Goal: Transaction & Acquisition: Purchase product/service

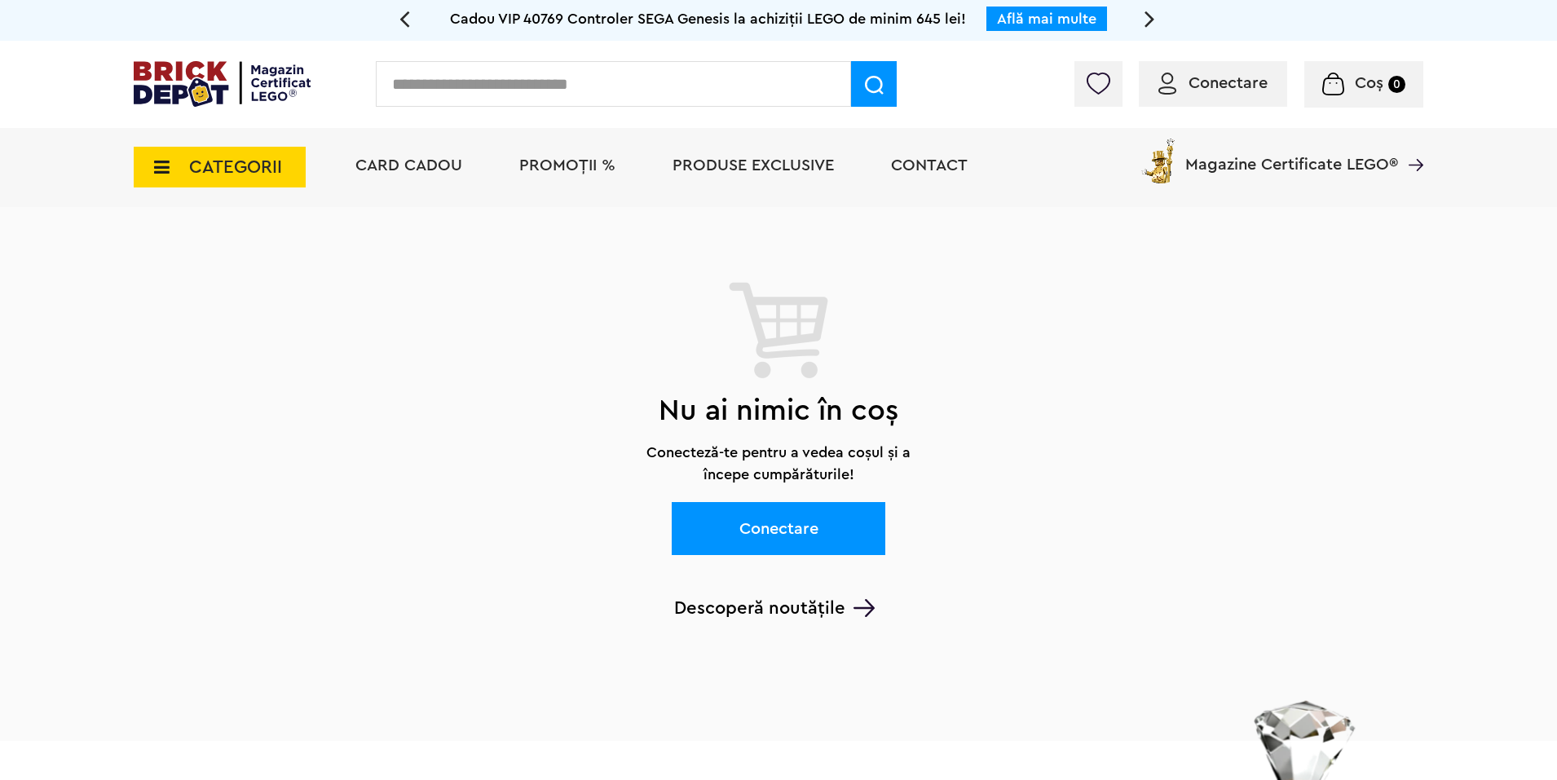
click at [249, 167] on span "CATEGORII" at bounding box center [235, 167] width 93 height 18
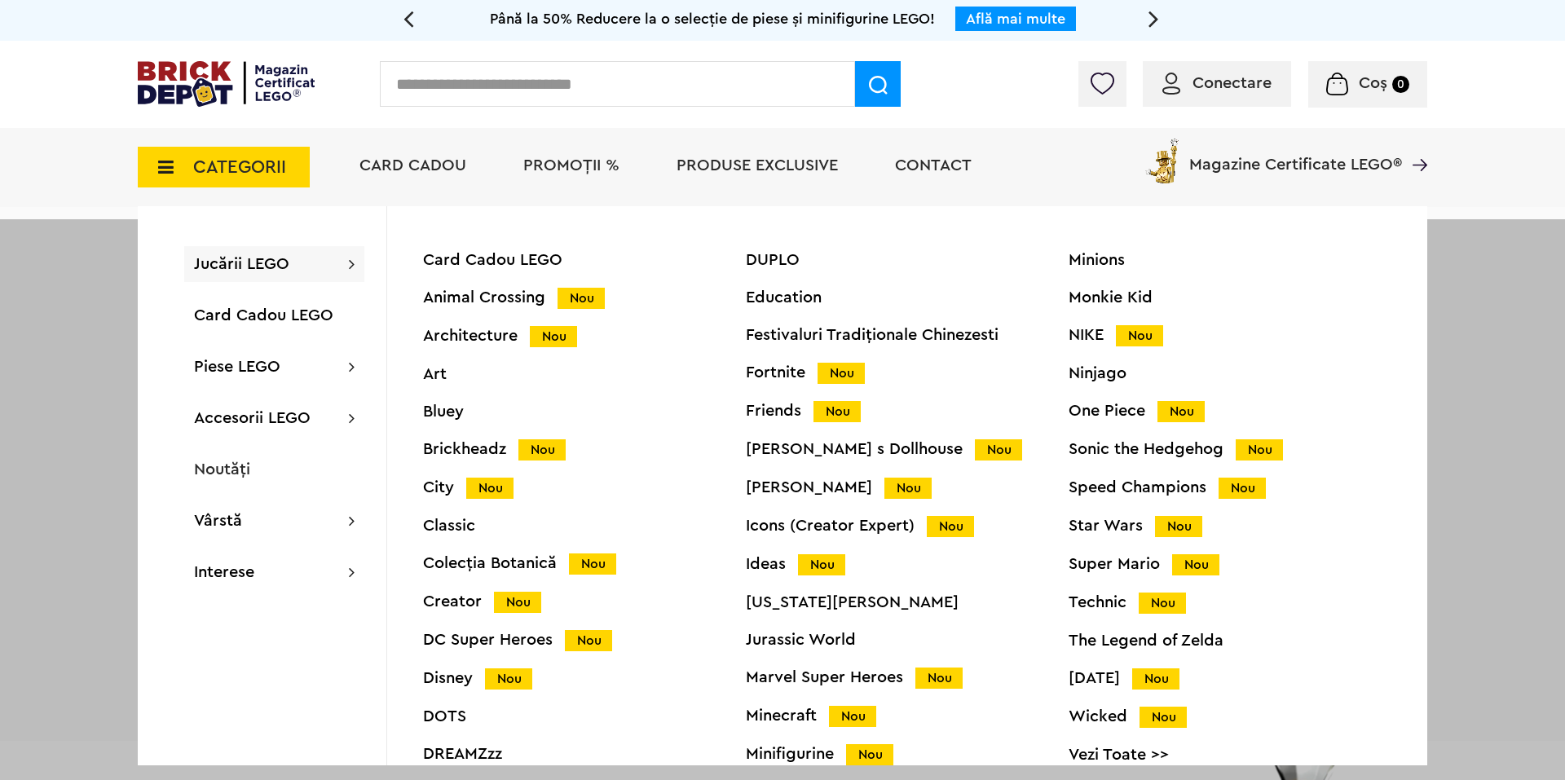
click at [566, 159] on span "PROMOȚII %" at bounding box center [571, 165] width 96 height 16
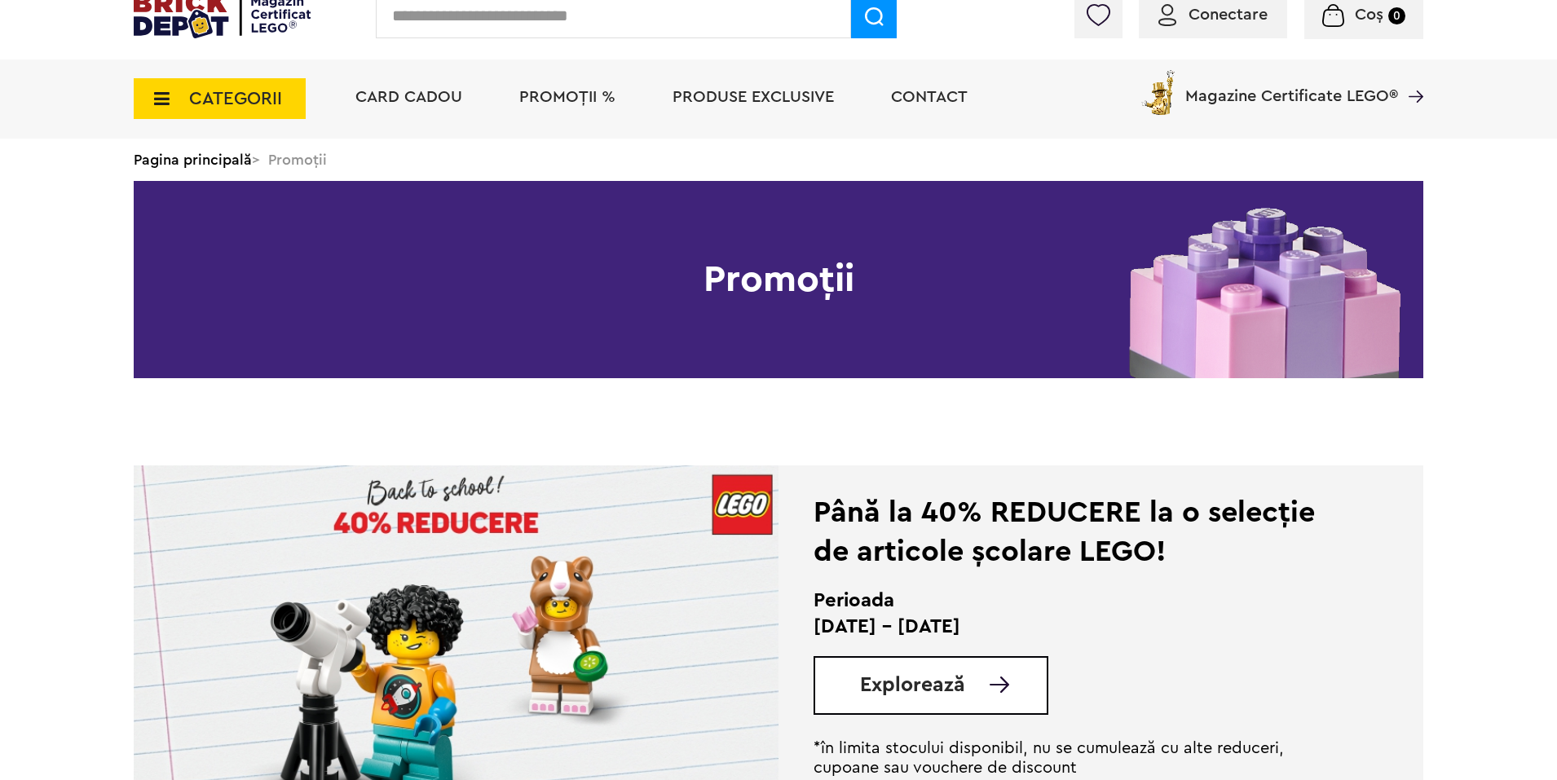
scroll to position [163, 0]
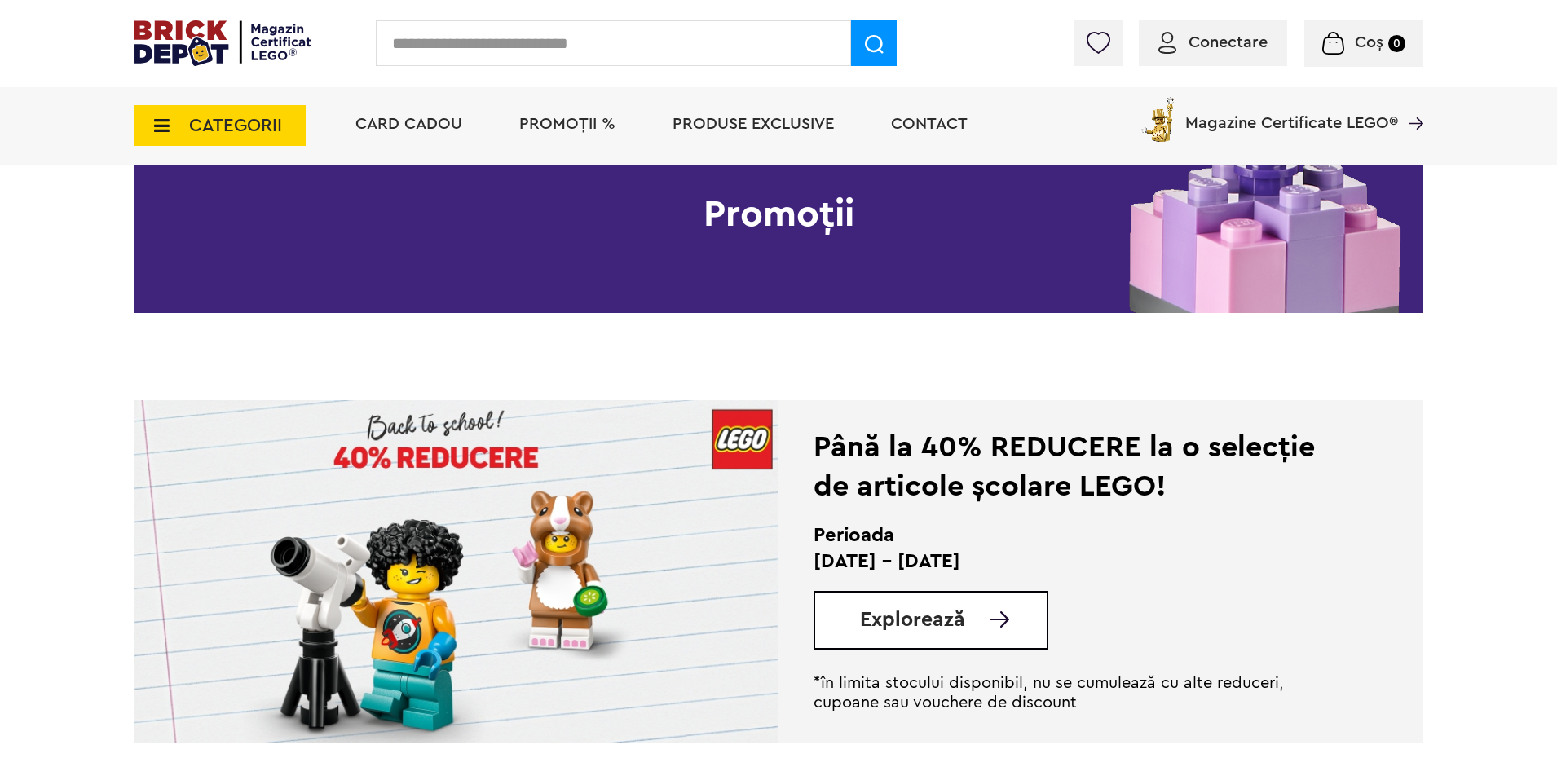
click at [370, 557] on img at bounding box center [456, 571] width 645 height 342
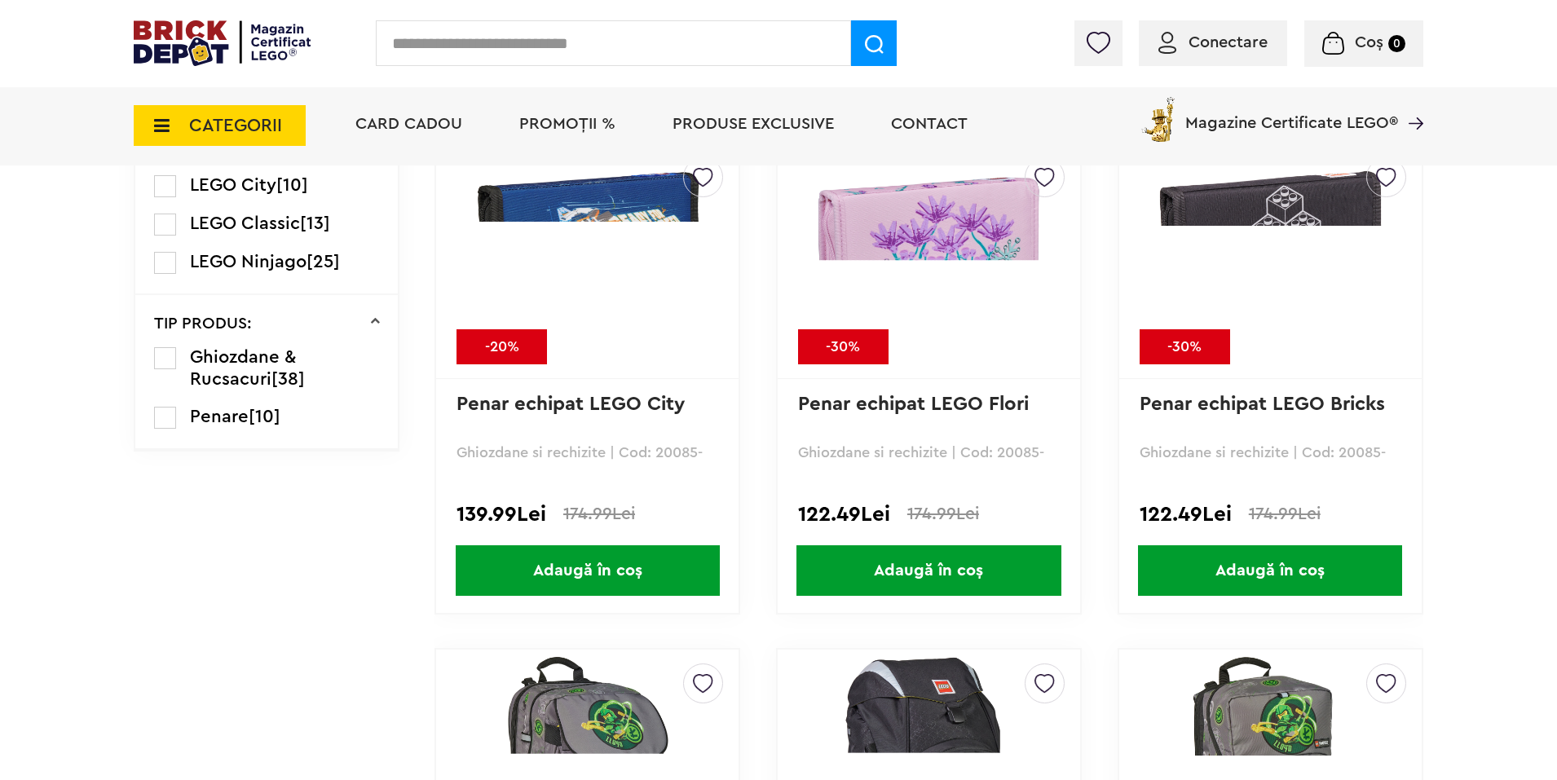
scroll to position [1141, 0]
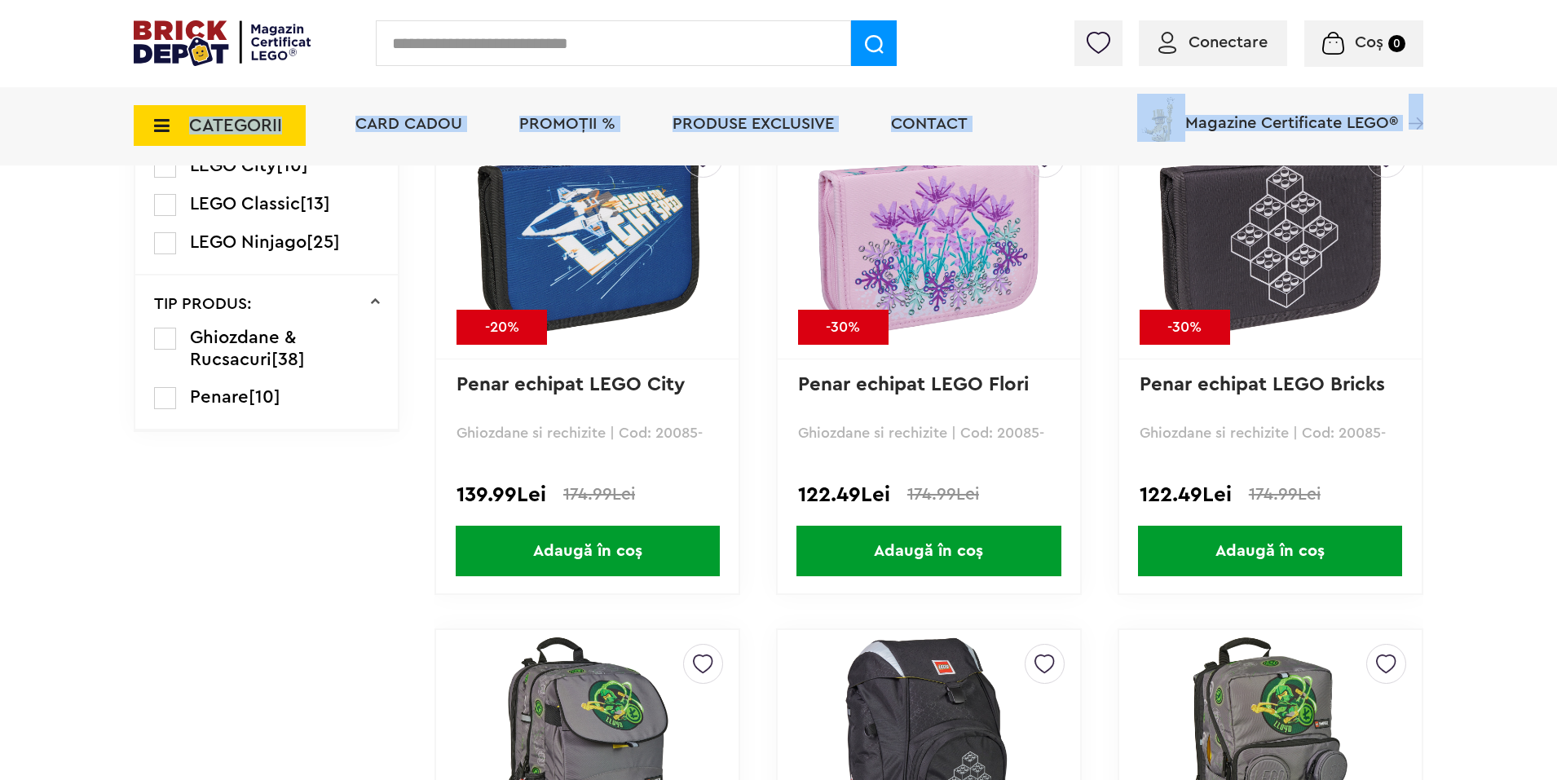
drag, startPoint x: 1556, startPoint y: 106, endPoint x: 1562, endPoint y: 117, distance: 13.1
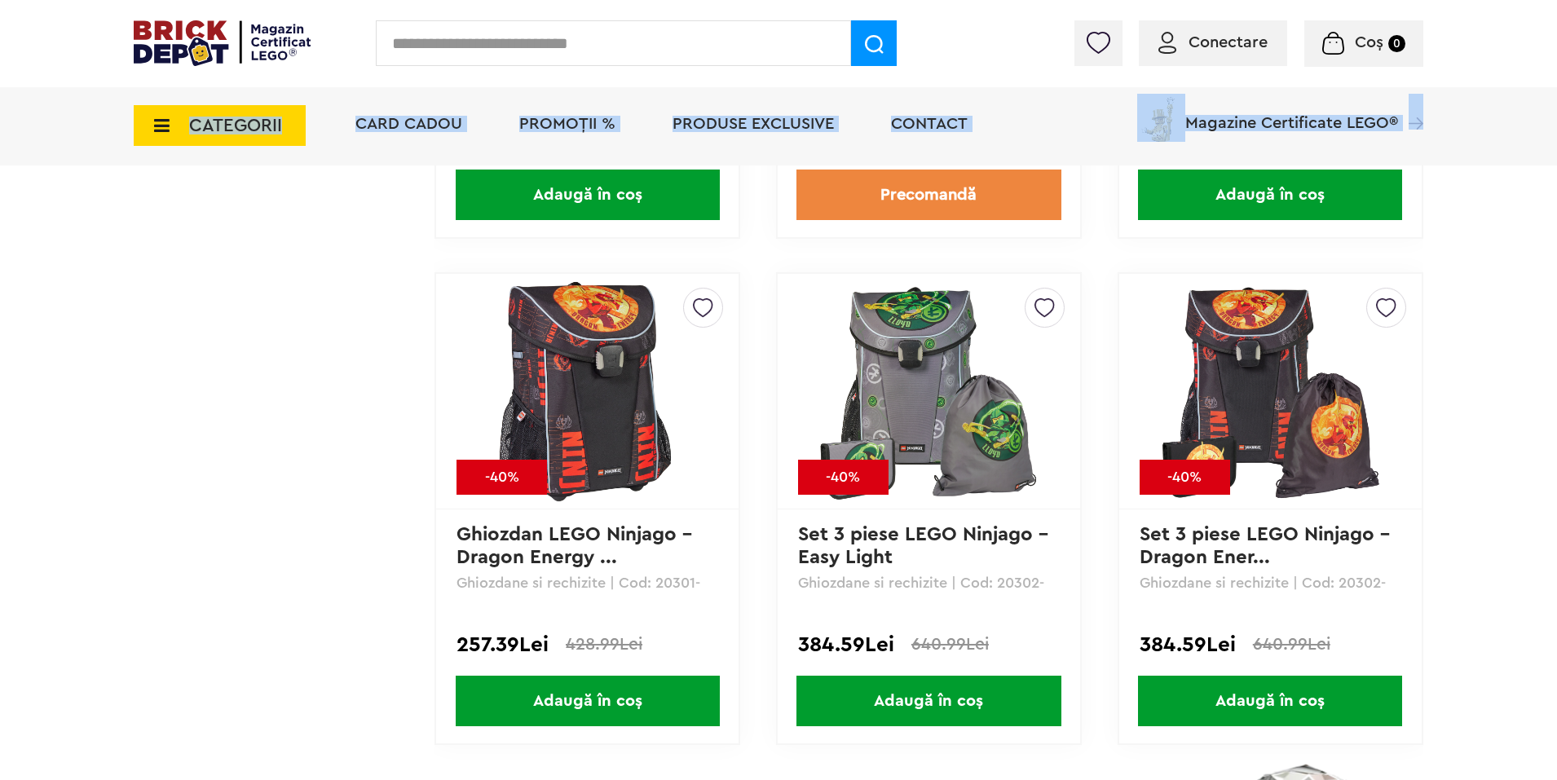
scroll to position [8045, 0]
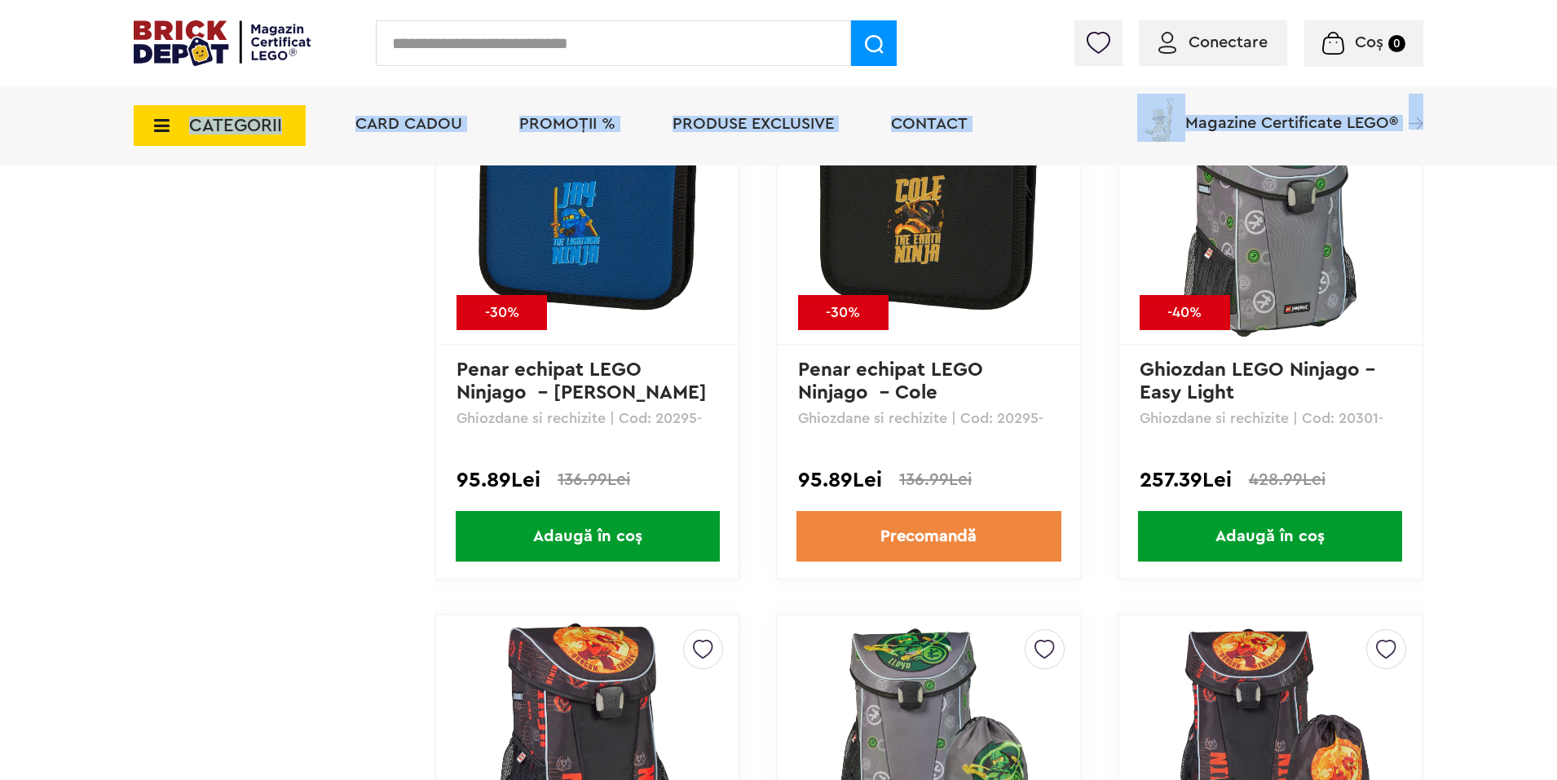
scroll to position [7719, 0]
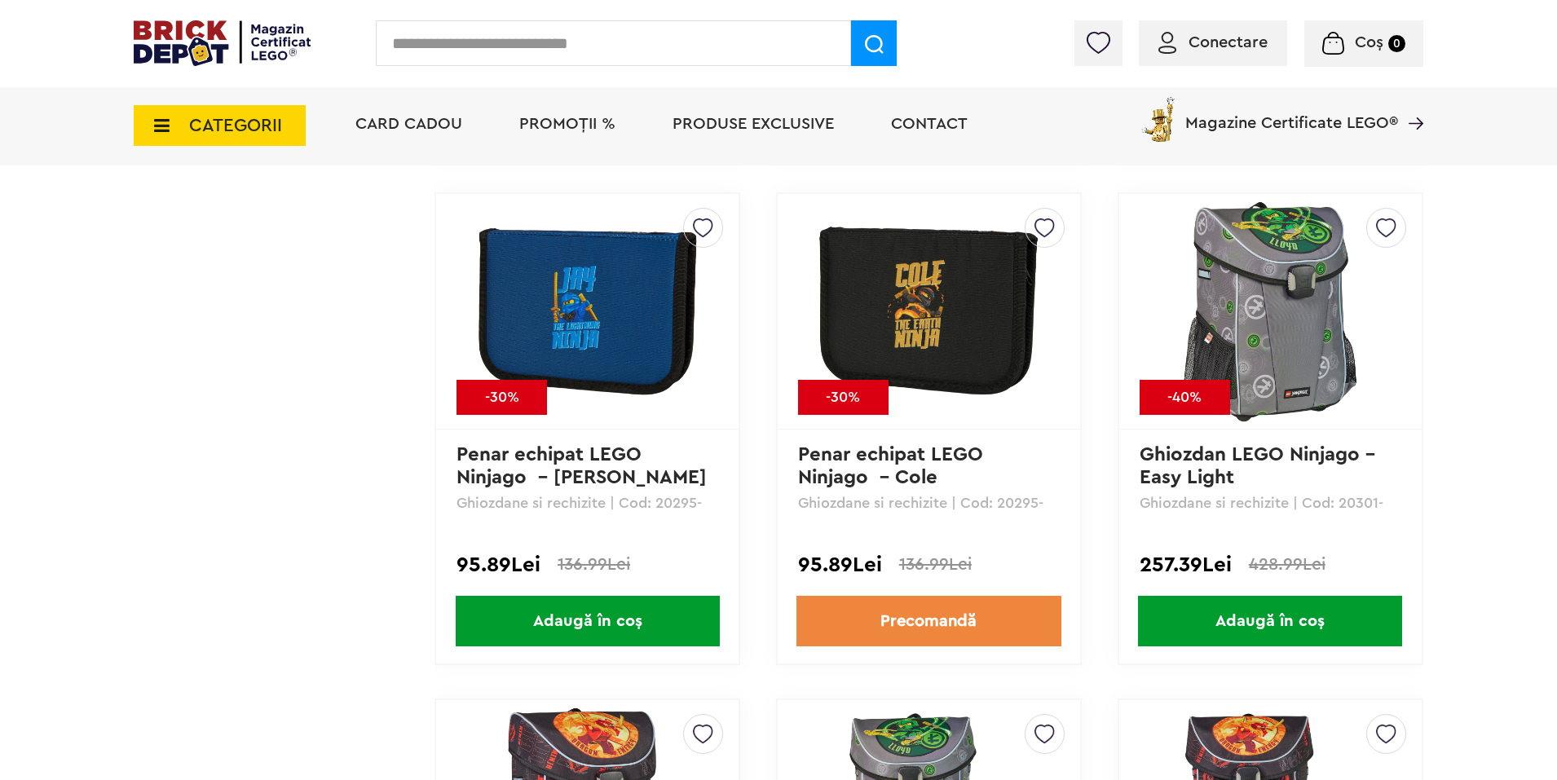
scroll to position [7556, 0]
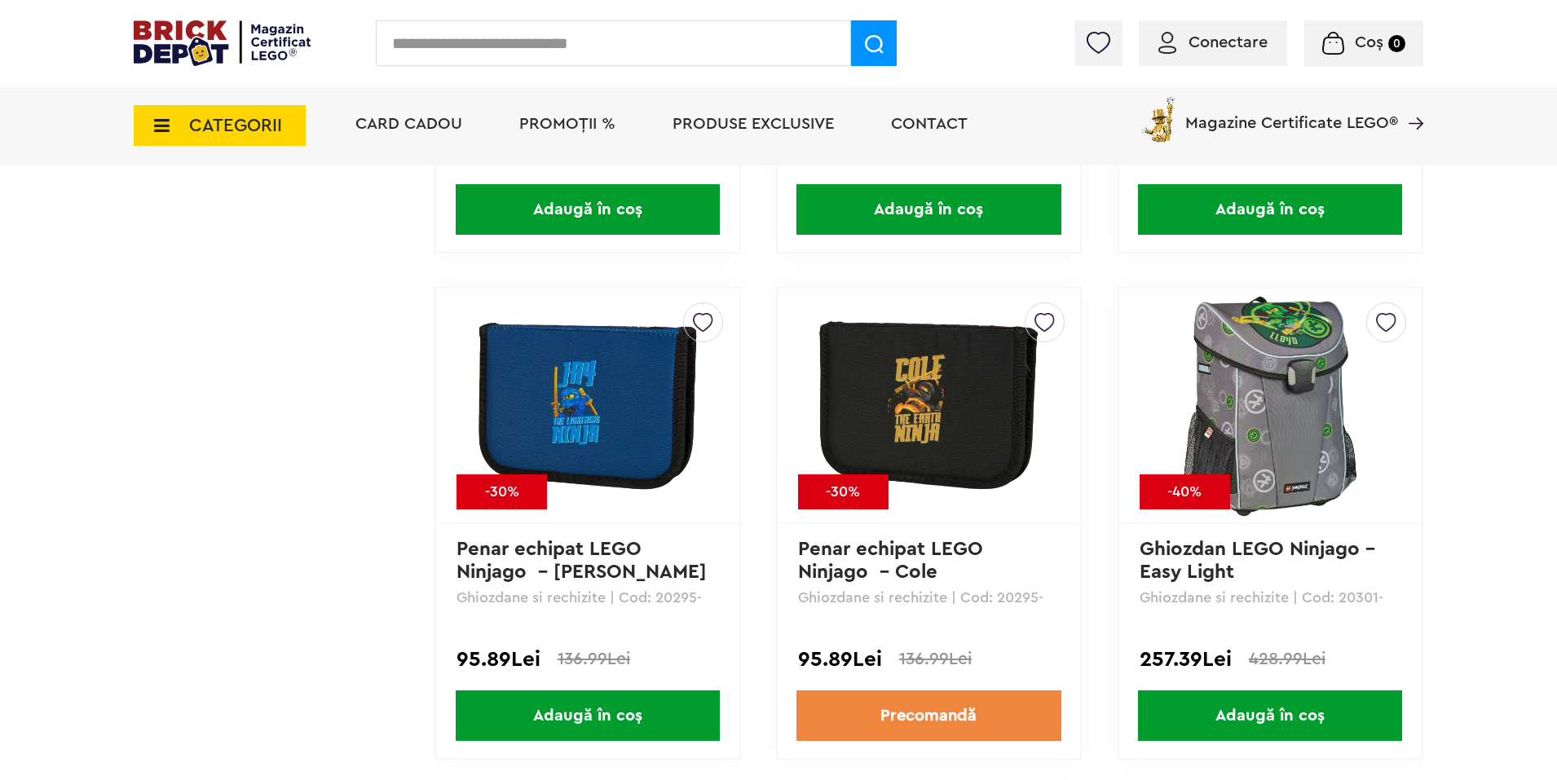
click at [540, 127] on span "PROMOȚII %" at bounding box center [567, 124] width 96 height 16
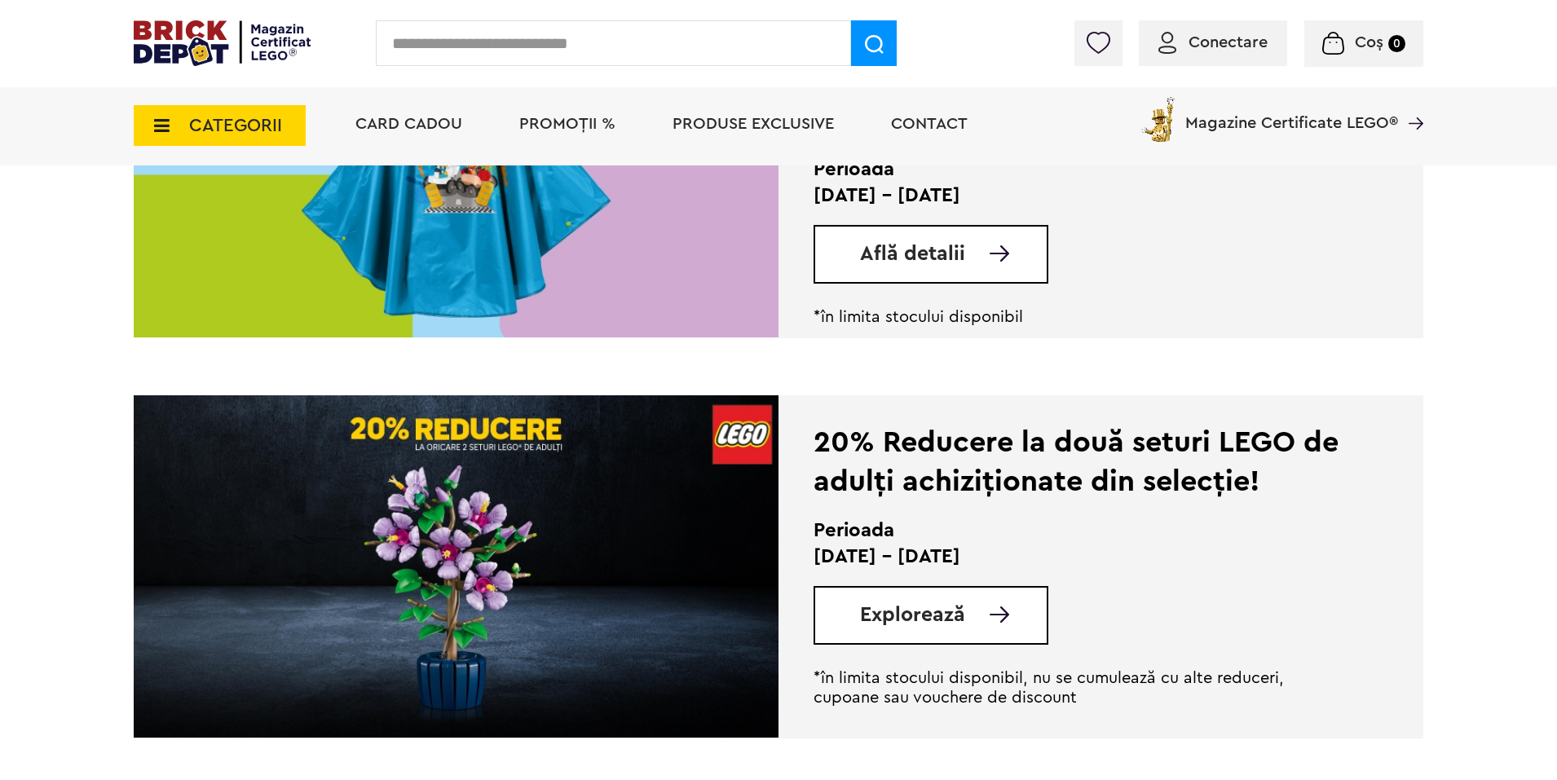
scroll to position [1223, 0]
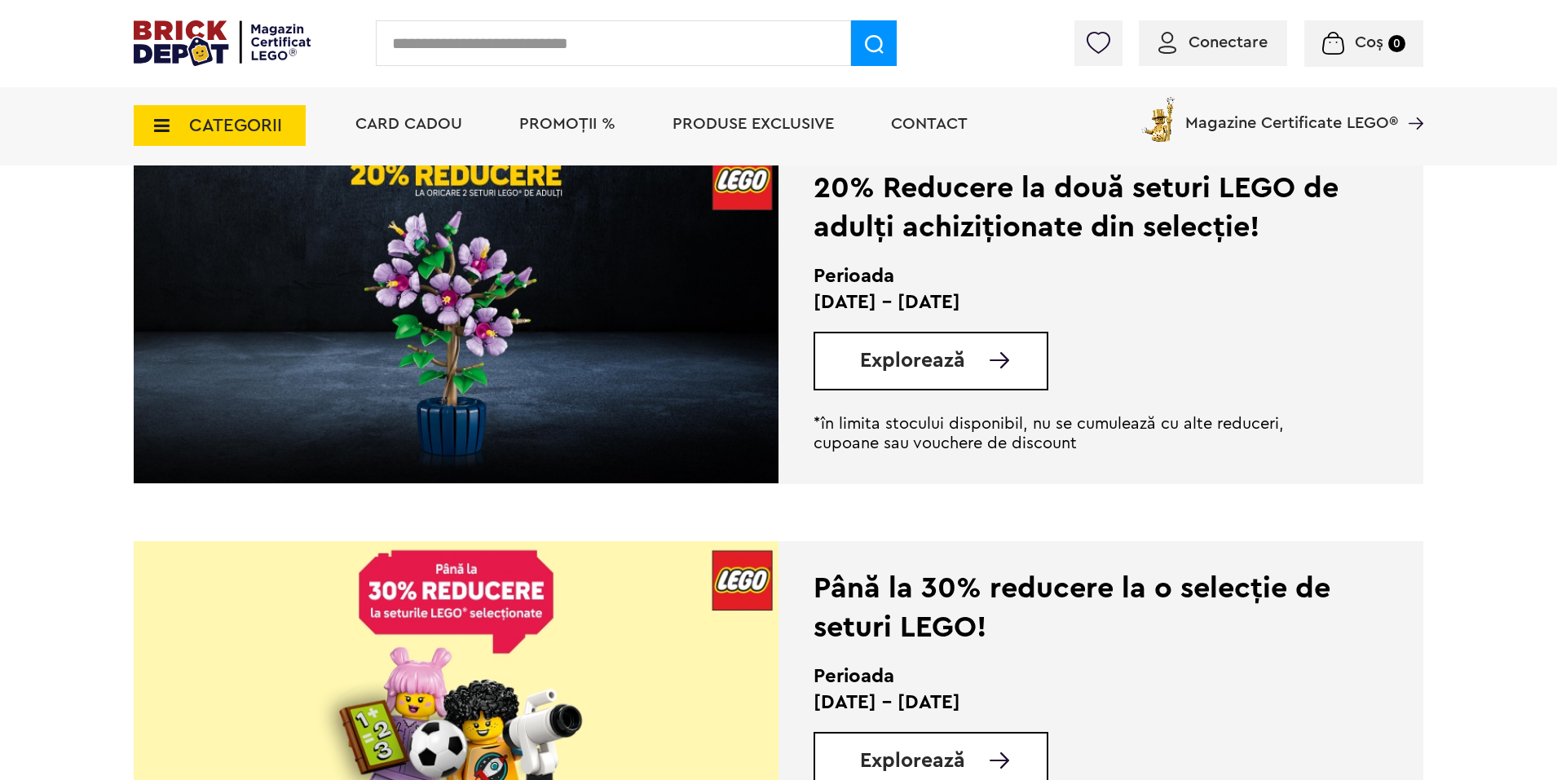
click at [544, 381] on img at bounding box center [456, 312] width 645 height 342
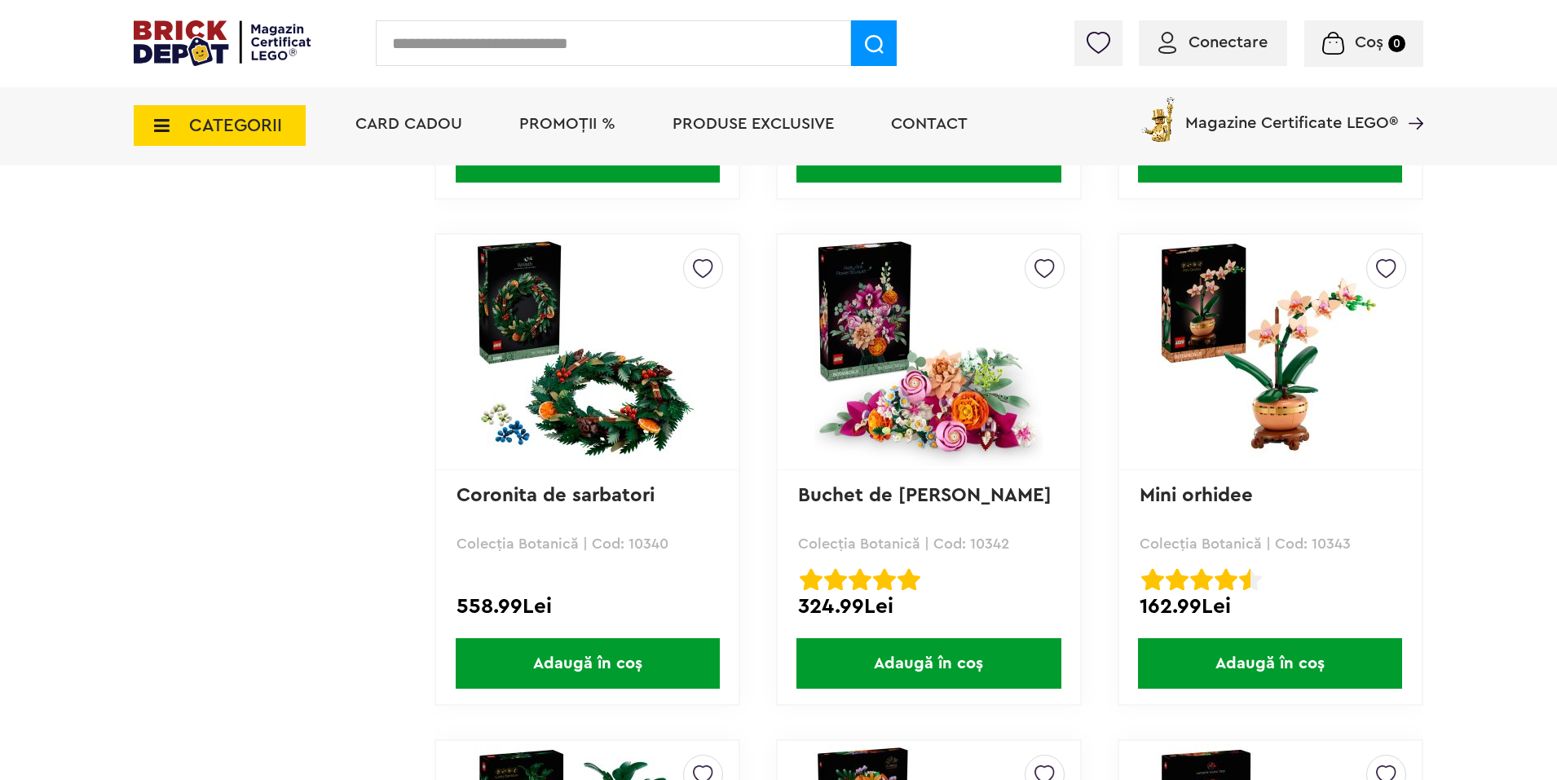
scroll to position [4605, 0]
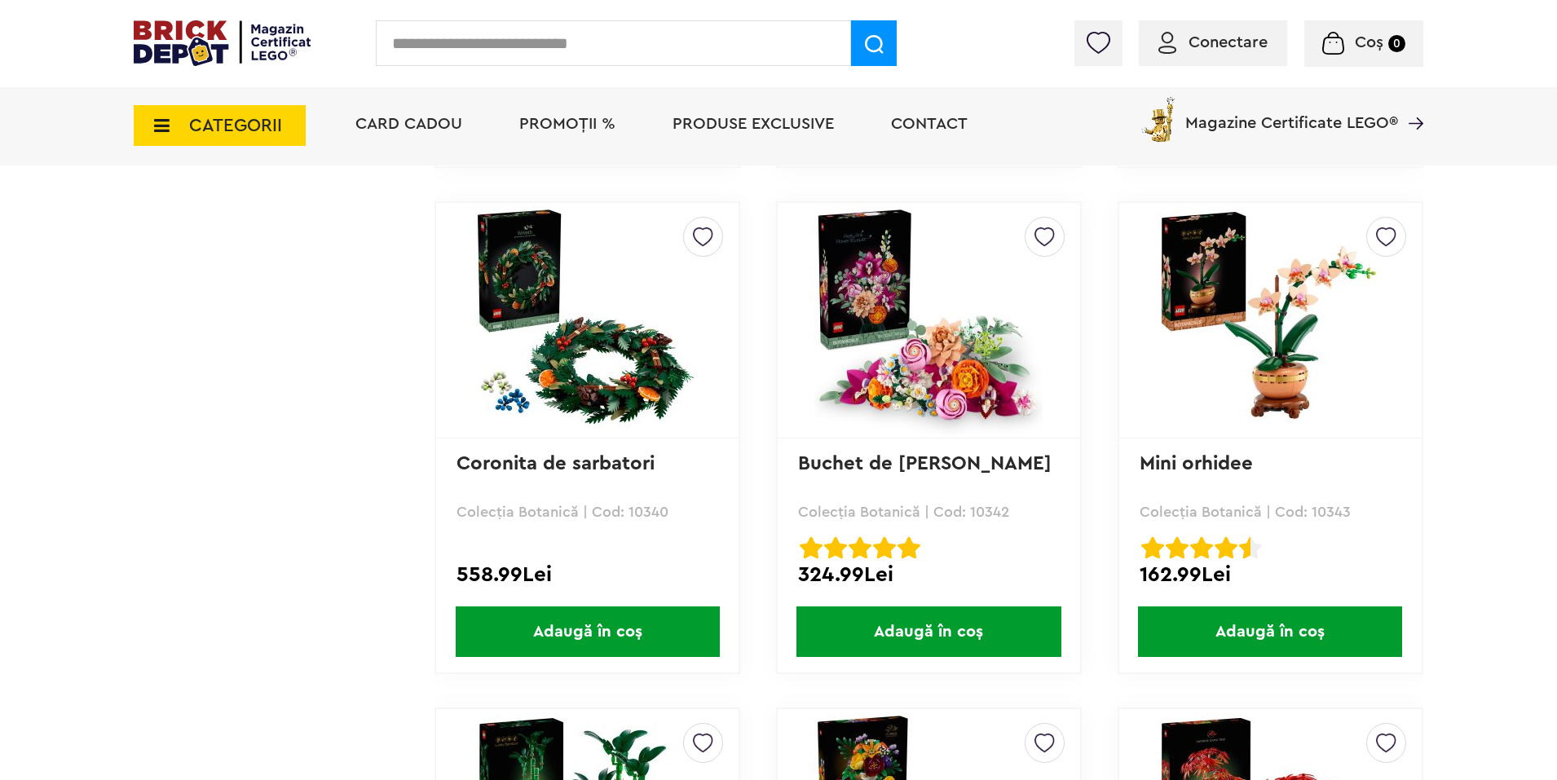
click at [601, 637] on span "Adaugă în coș" at bounding box center [588, 631] width 264 height 51
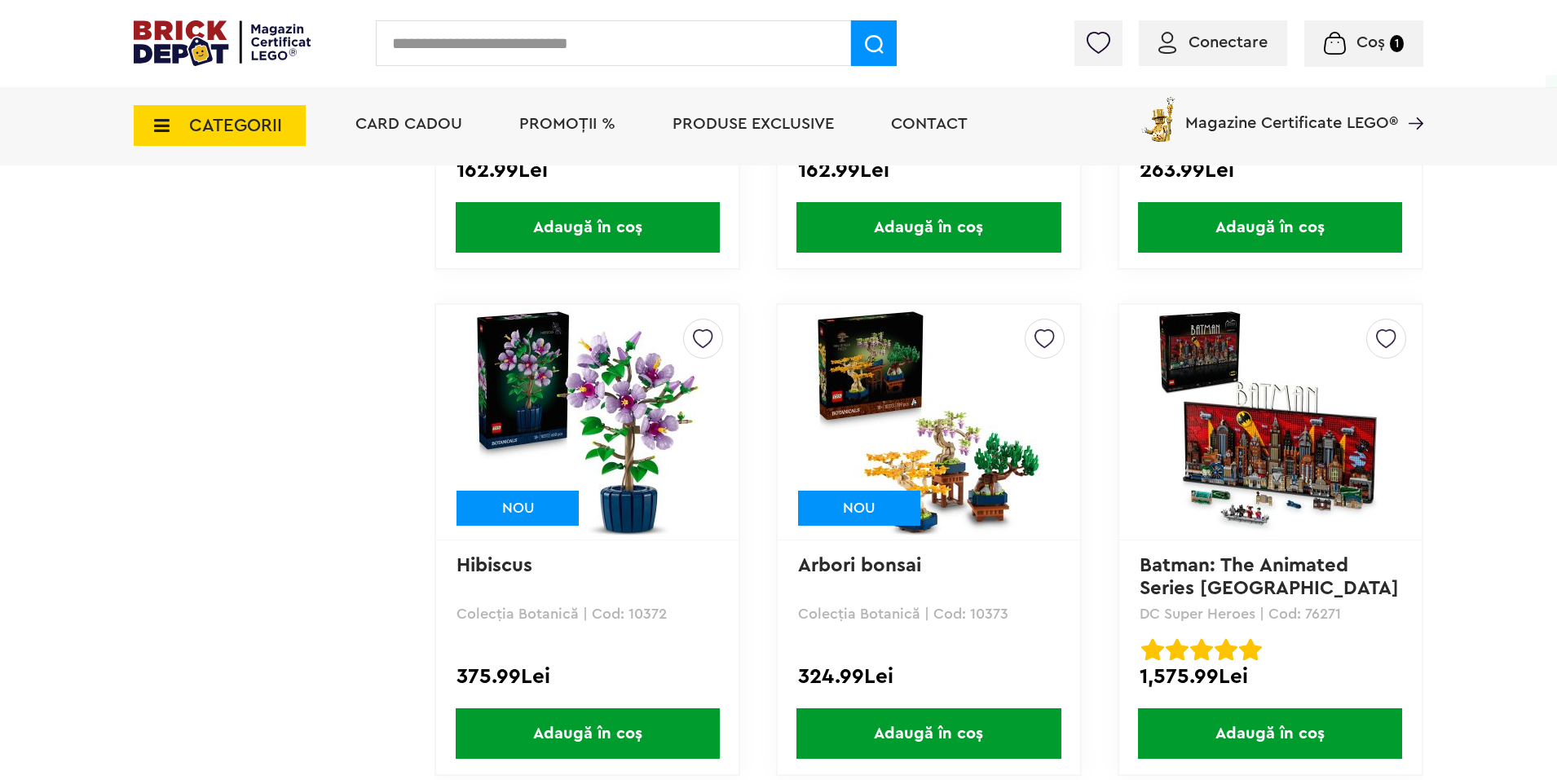
scroll to position [6072, 0]
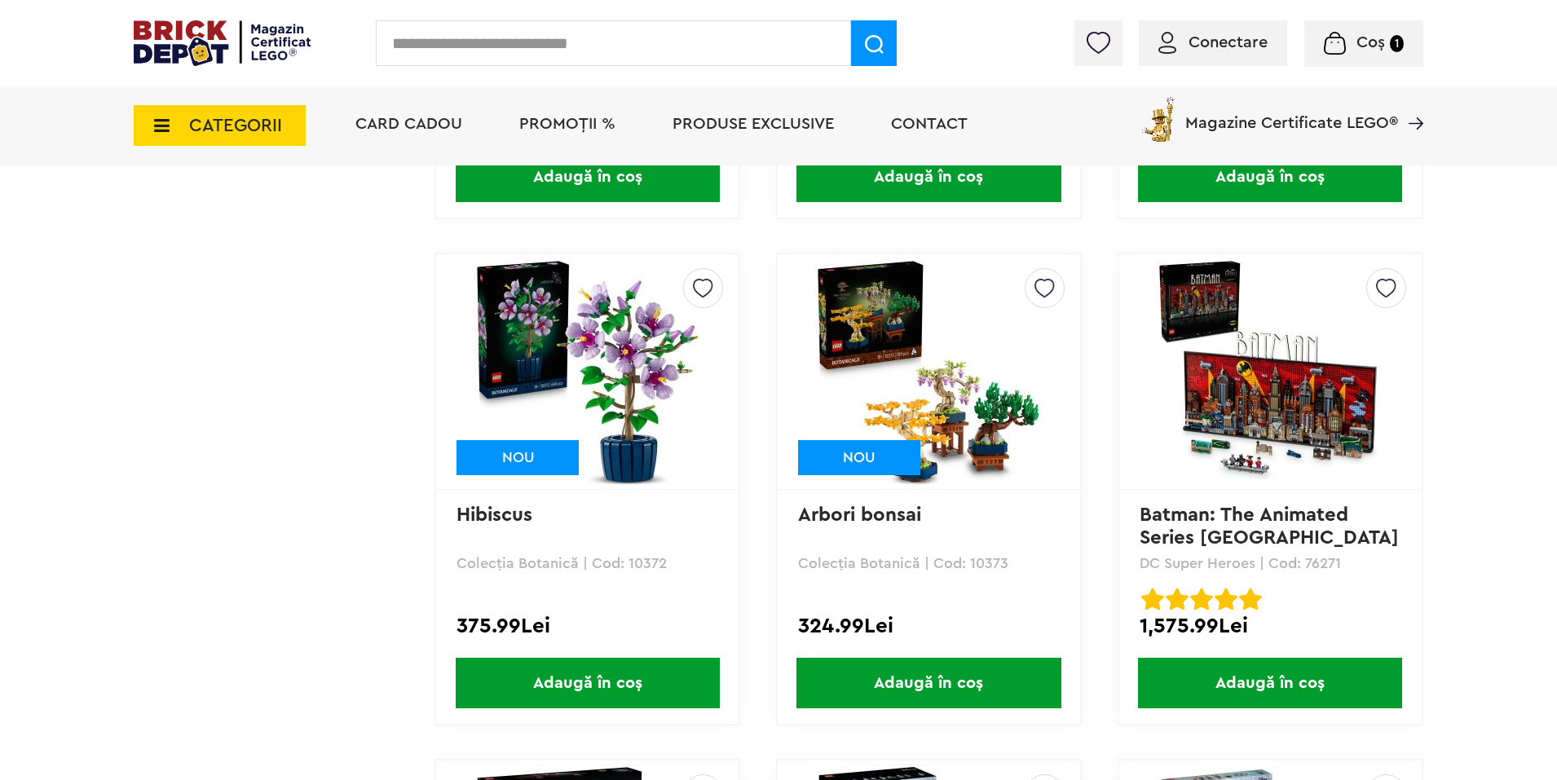
click at [598, 683] on span "Adaugă în coș" at bounding box center [588, 683] width 264 height 51
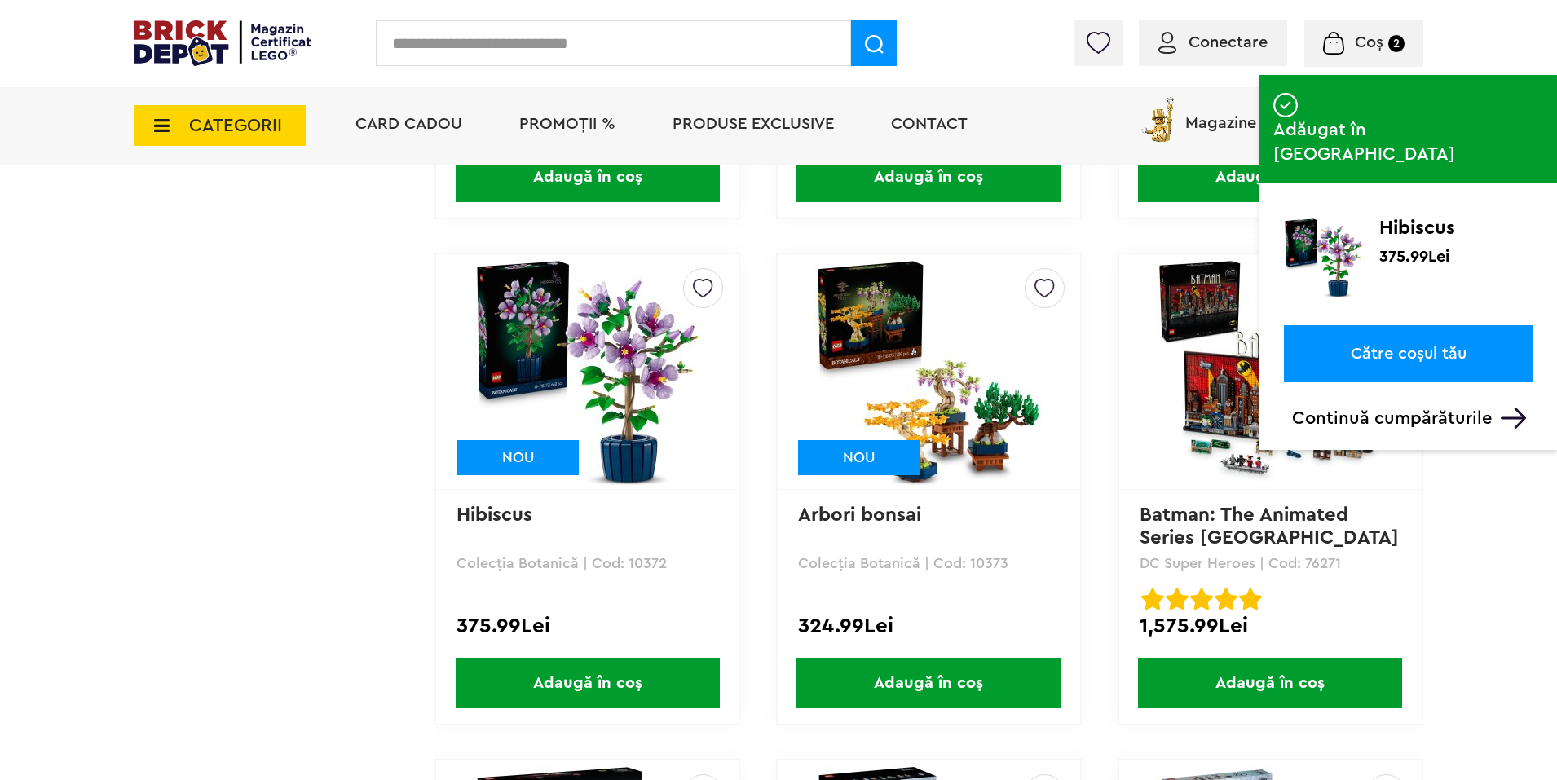
click at [1423, 246] on p "375.99Lei" at bounding box center [1414, 254] width 70 height 16
click at [1390, 39] on small "2" at bounding box center [1396, 43] width 16 height 17
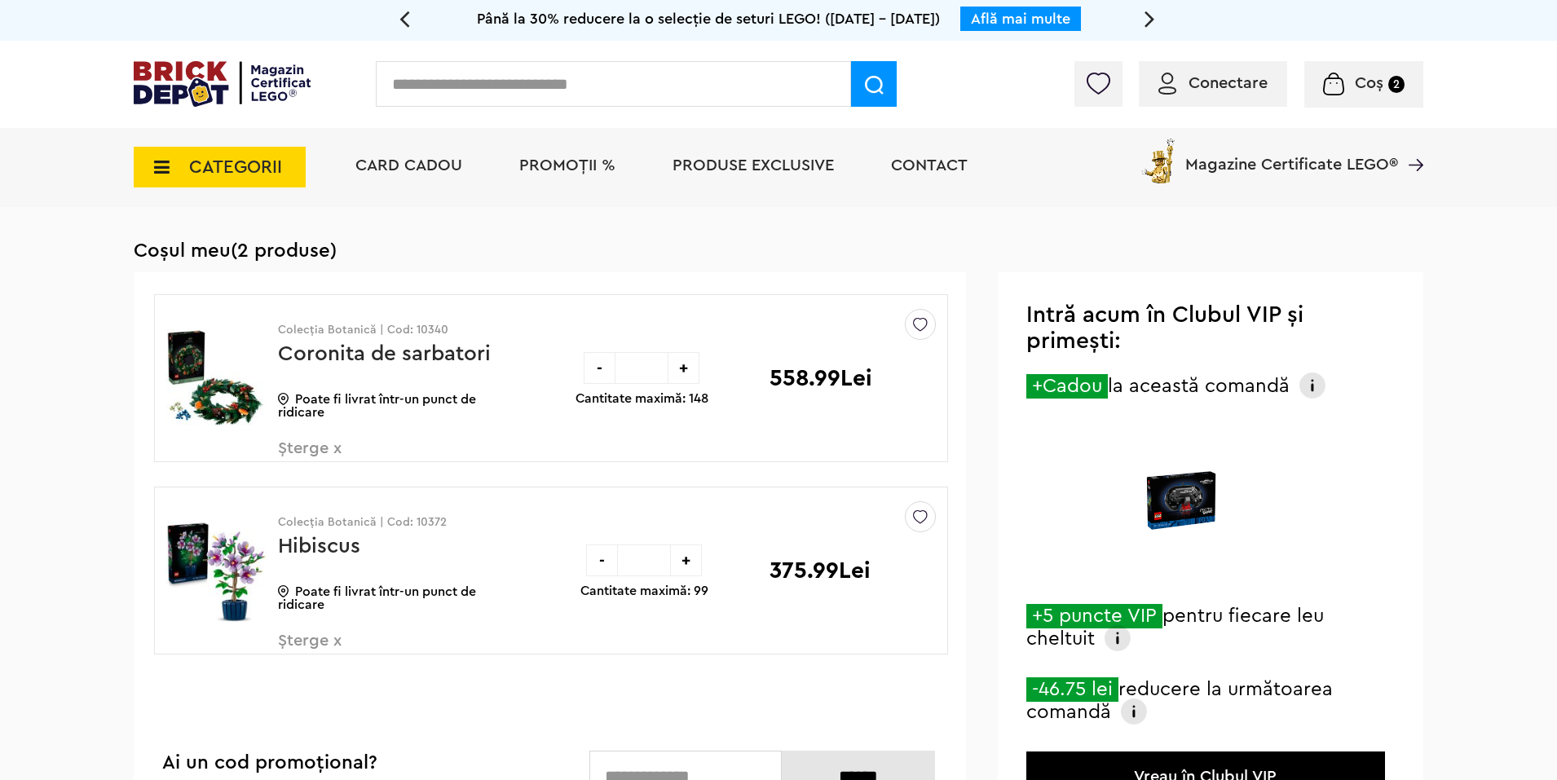
click at [1309, 389] on img at bounding box center [1312, 385] width 26 height 26
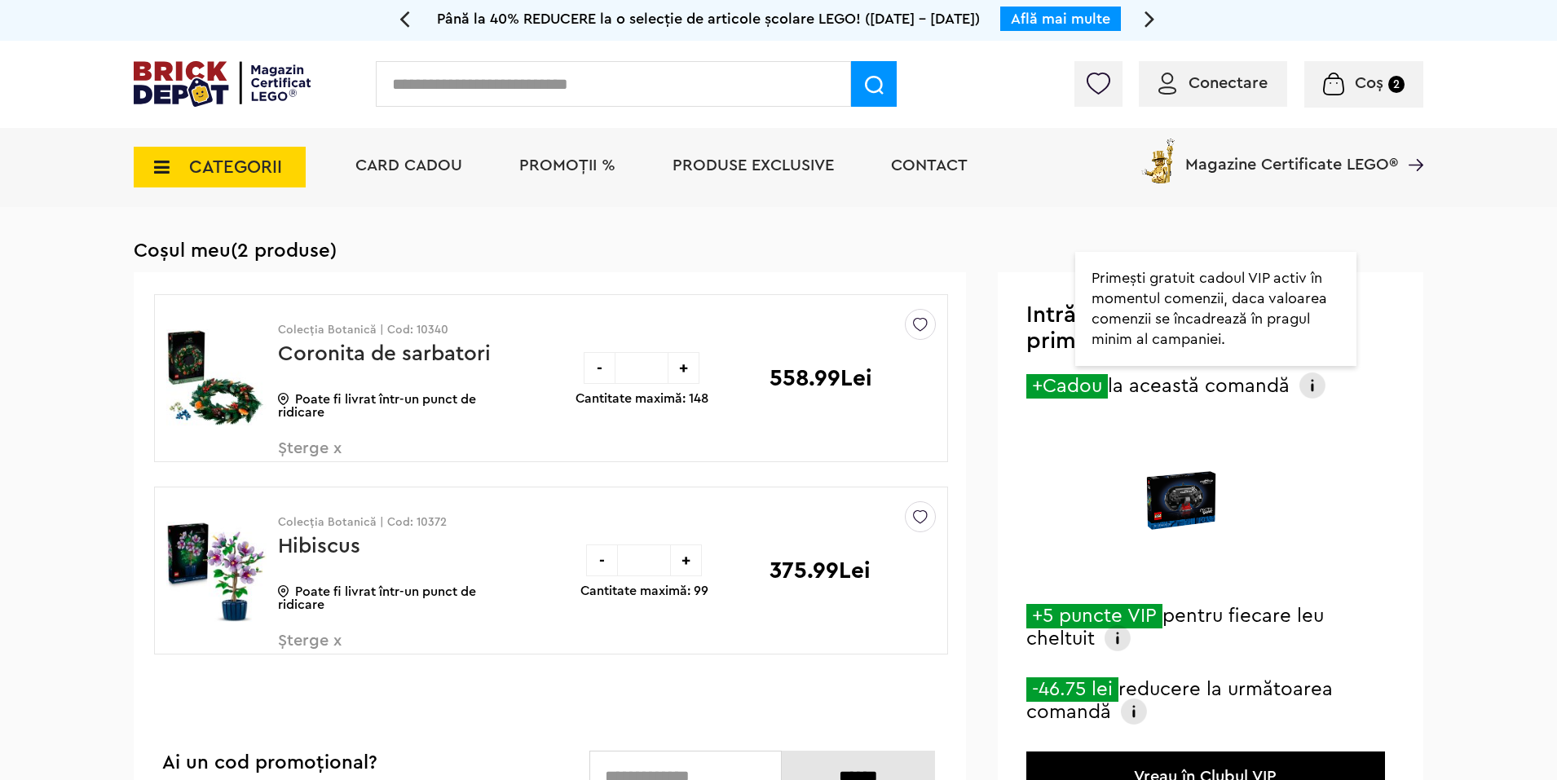
drag, startPoint x: 1300, startPoint y: 395, endPoint x: 1311, endPoint y: 395, distance: 11.4
click at [1304, 395] on div "+Cadou la această comandă Primești gratuit cadoul VIP activ în momentul comenzi…" at bounding box center [1181, 389] width 310 height 29
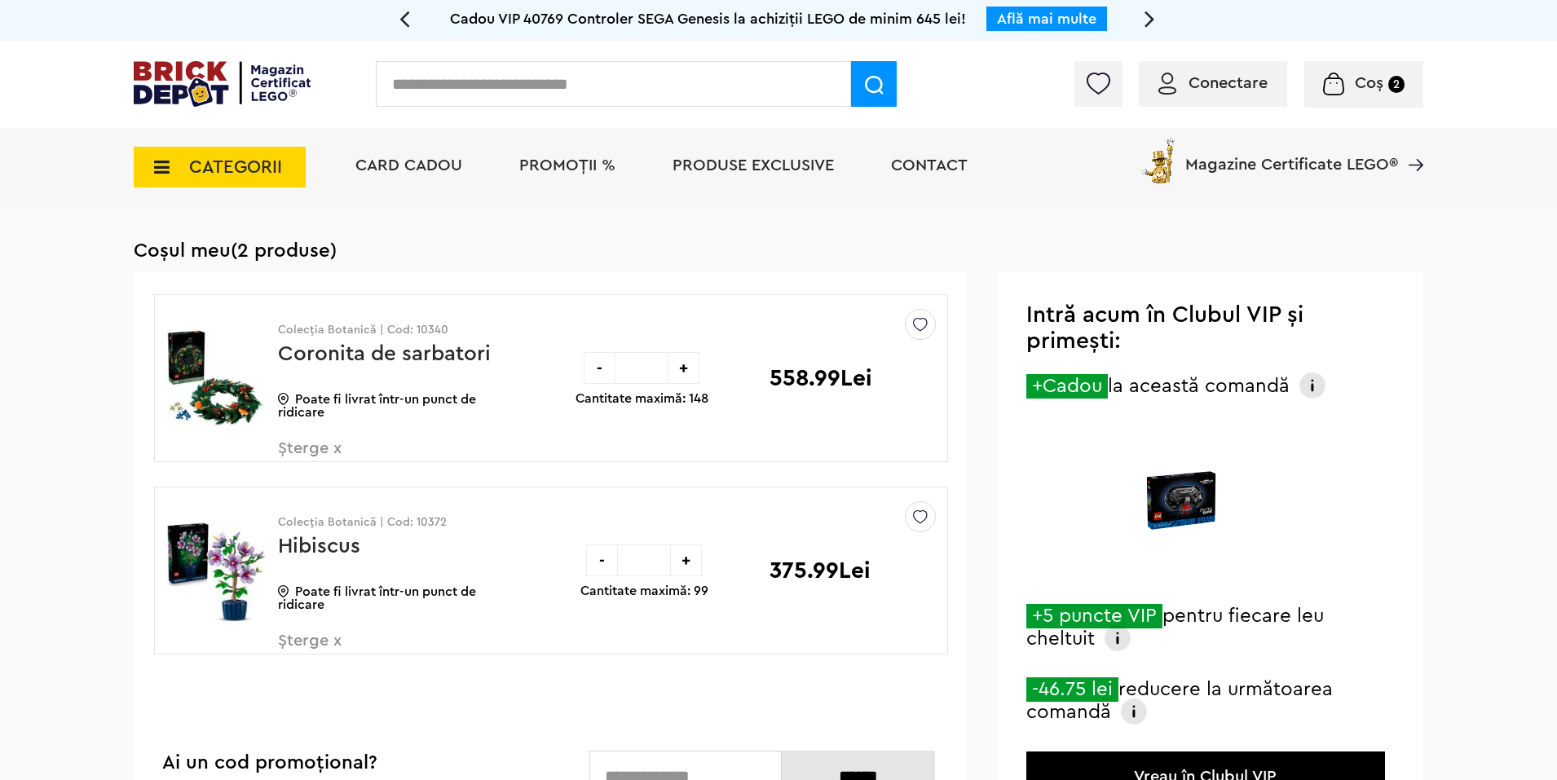
click at [1225, 89] on span "Conectare" at bounding box center [1227, 83] width 79 height 16
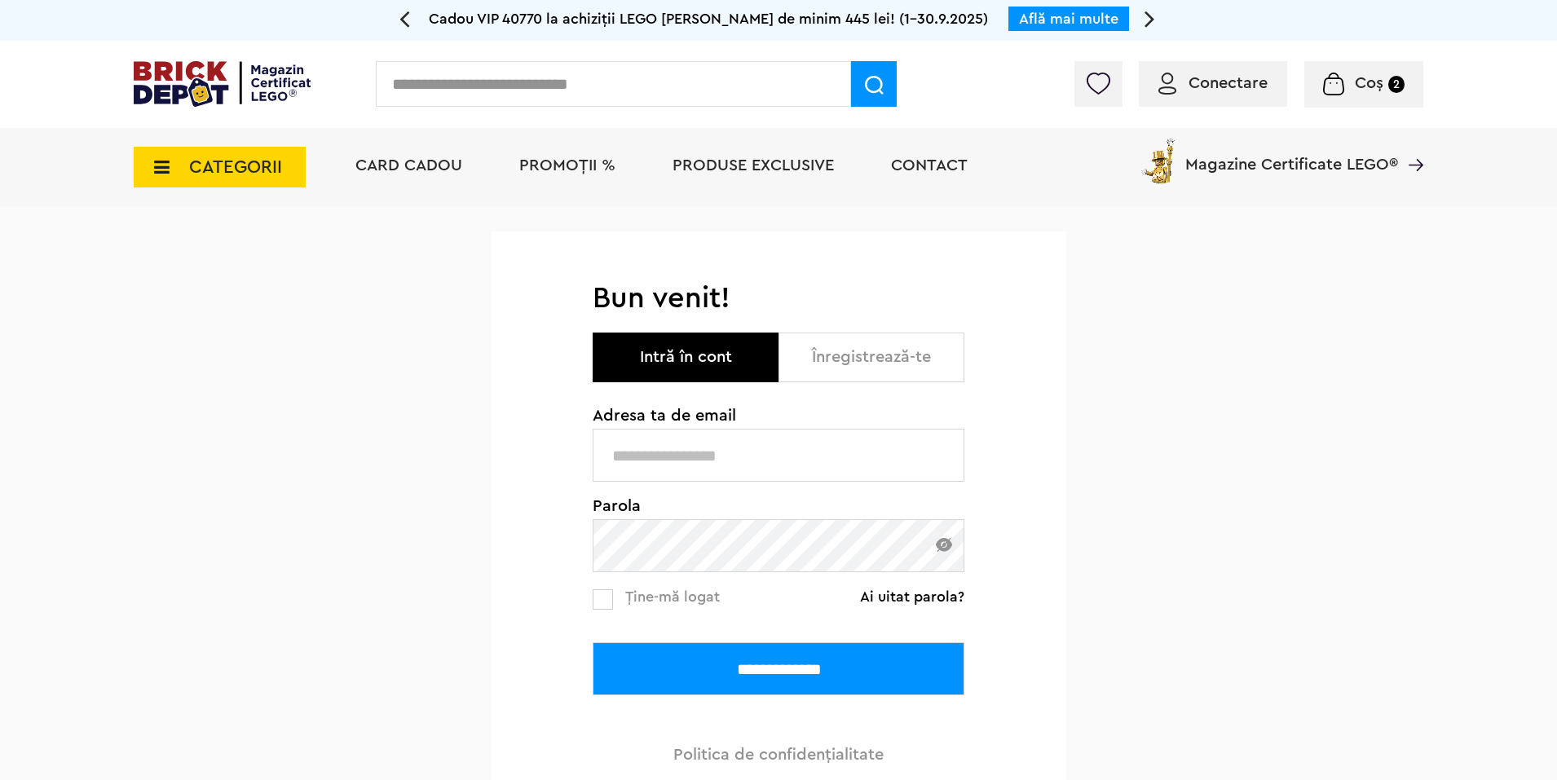
type input "**********"
click at [640, 667] on input "**********" at bounding box center [779, 668] width 372 height 53
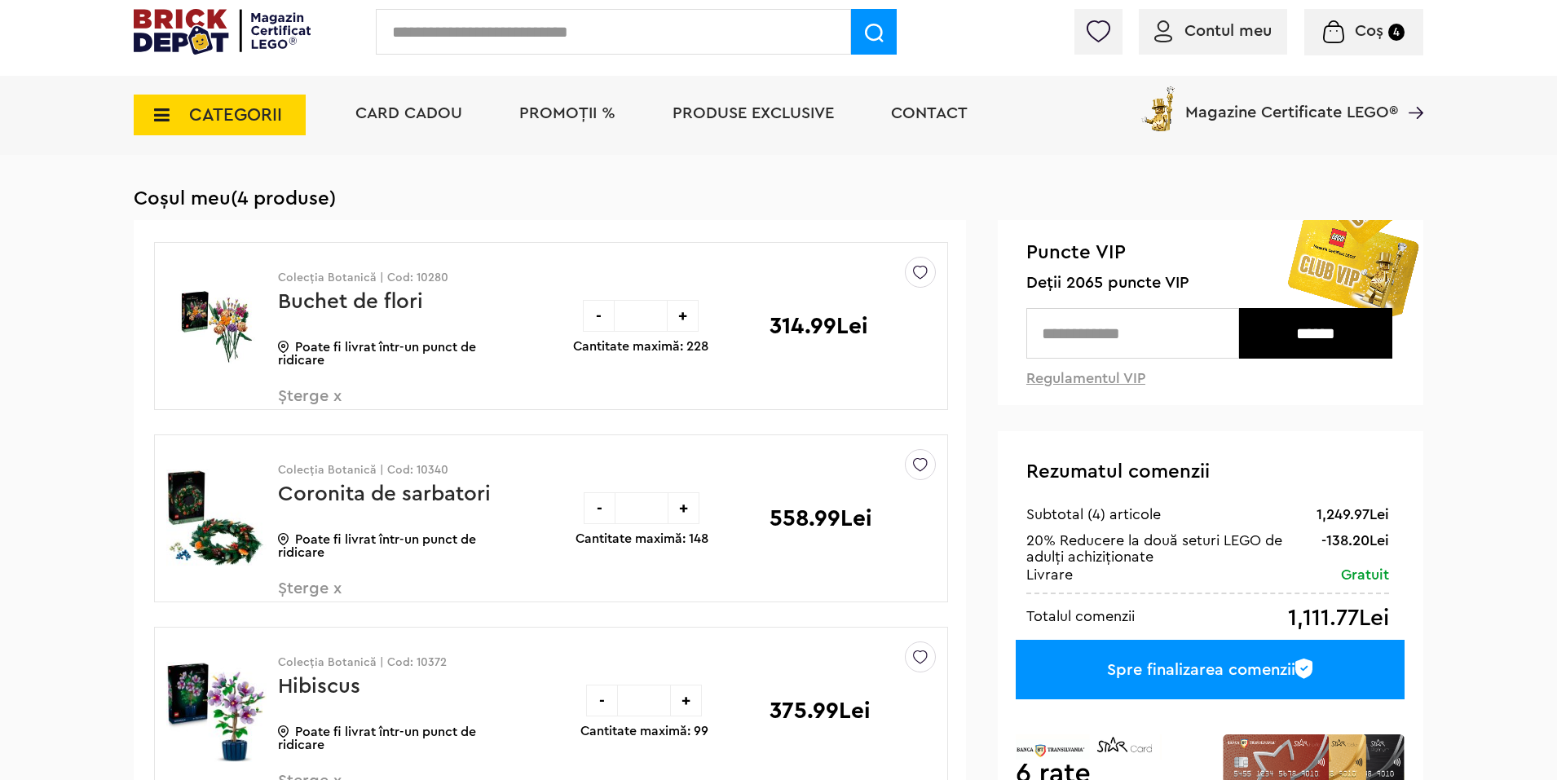
scroll to position [82, 0]
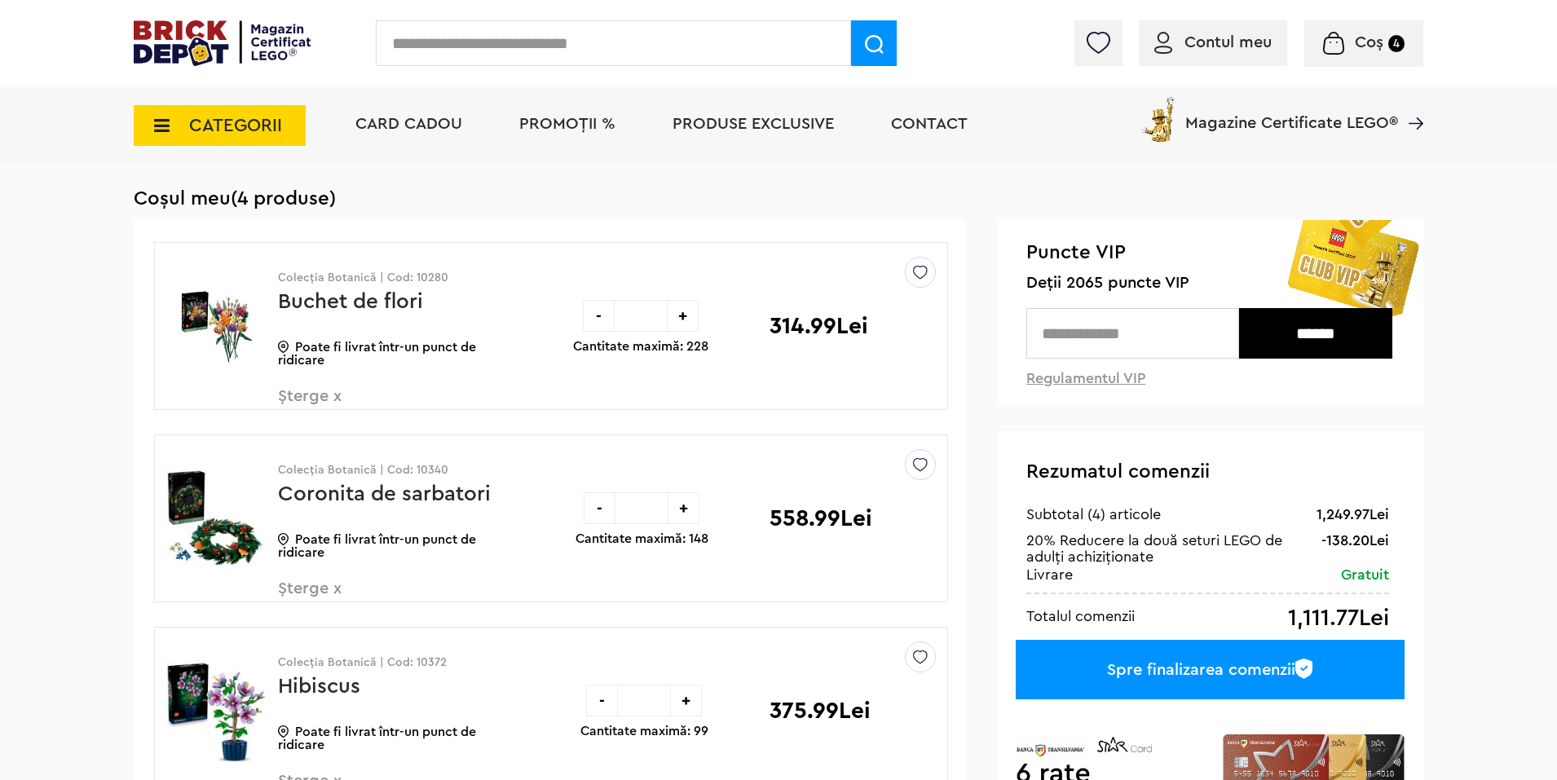
click at [596, 317] on div "-" at bounding box center [599, 316] width 32 height 32
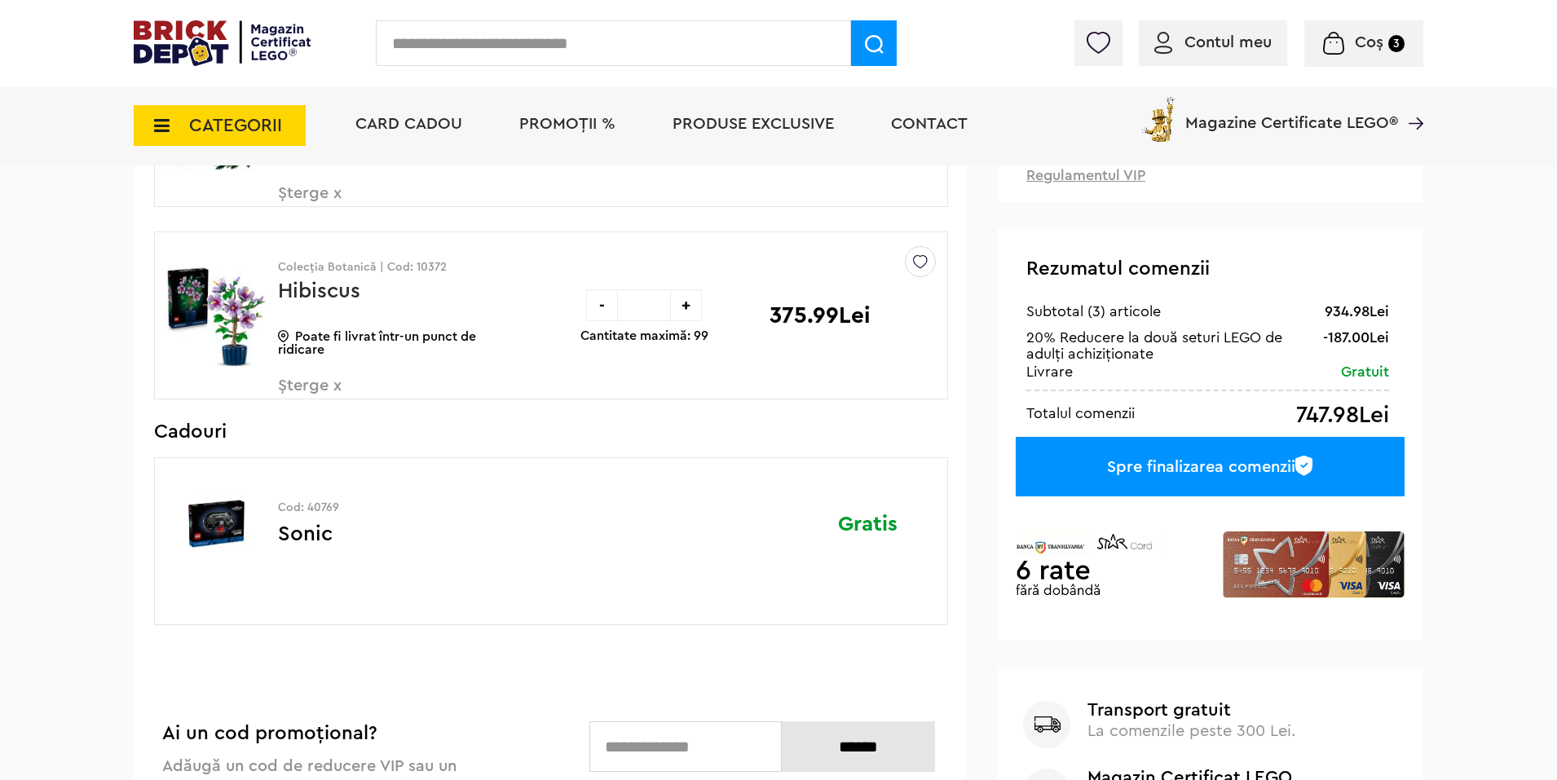
scroll to position [408, 0]
